Goal: Information Seeking & Learning: Find specific fact

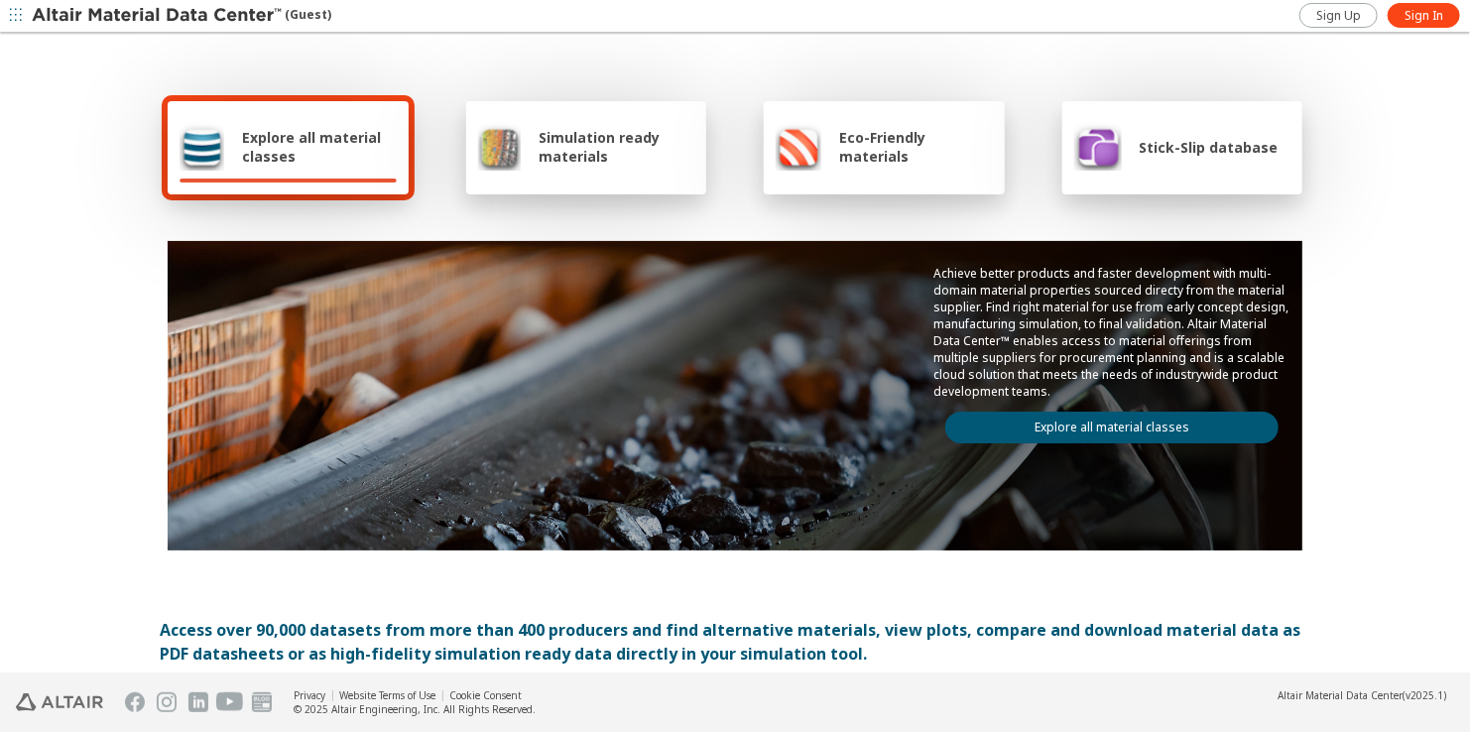
scroll to position [496, 0]
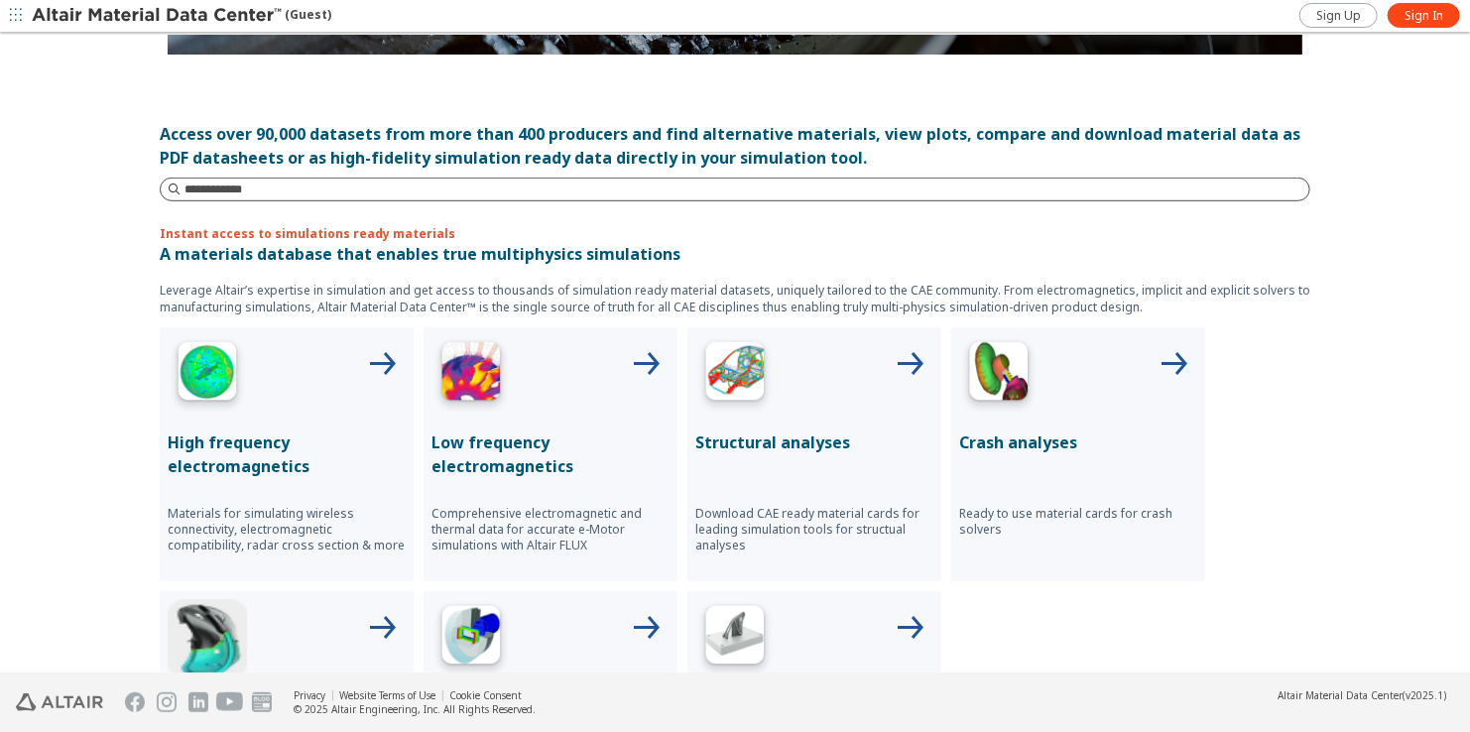
click at [282, 188] on input at bounding box center [746, 190] width 1125 height 20
paste input "**********"
type input "**********"
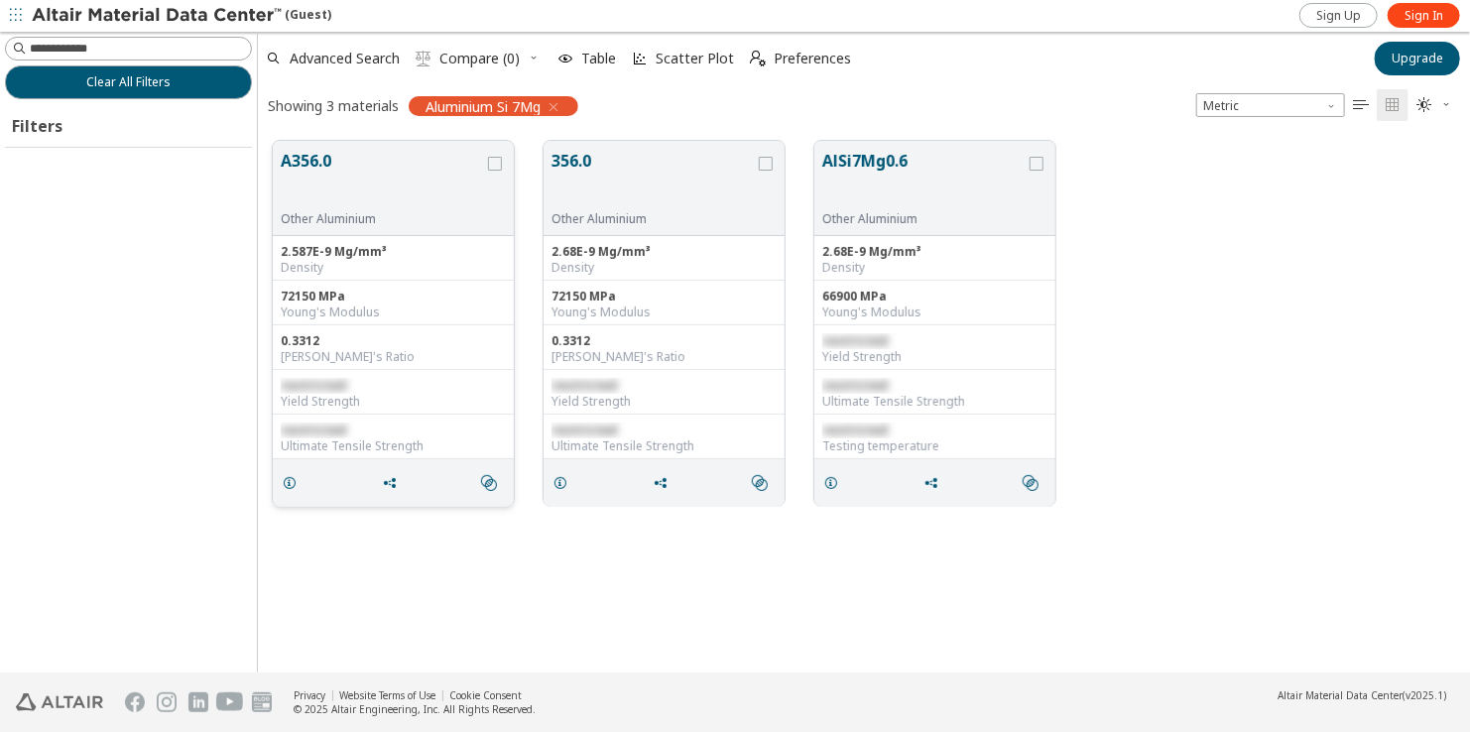
scroll to position [534, 1198]
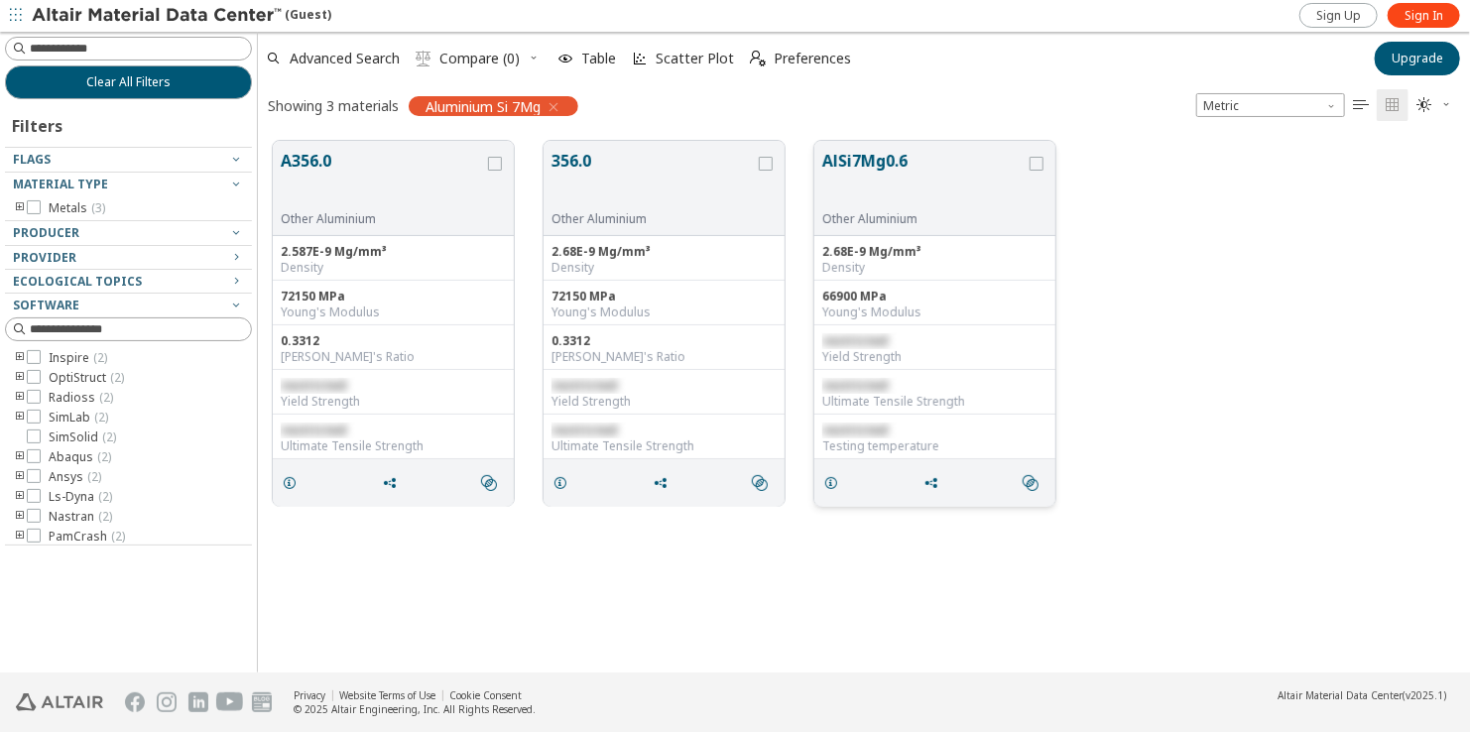
click at [914, 179] on button "AlSi7Mg0.6" at bounding box center [923, 180] width 203 height 62
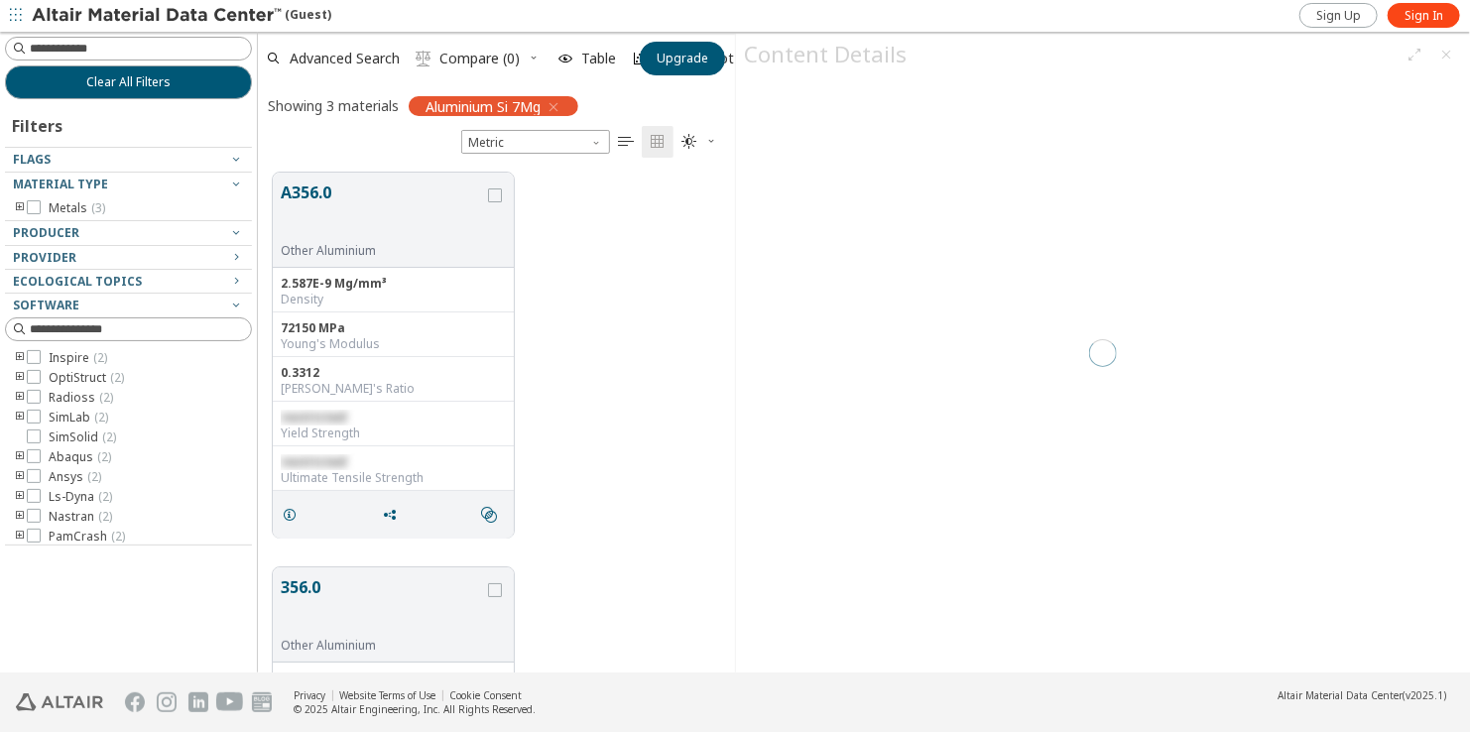
scroll to position [502, 462]
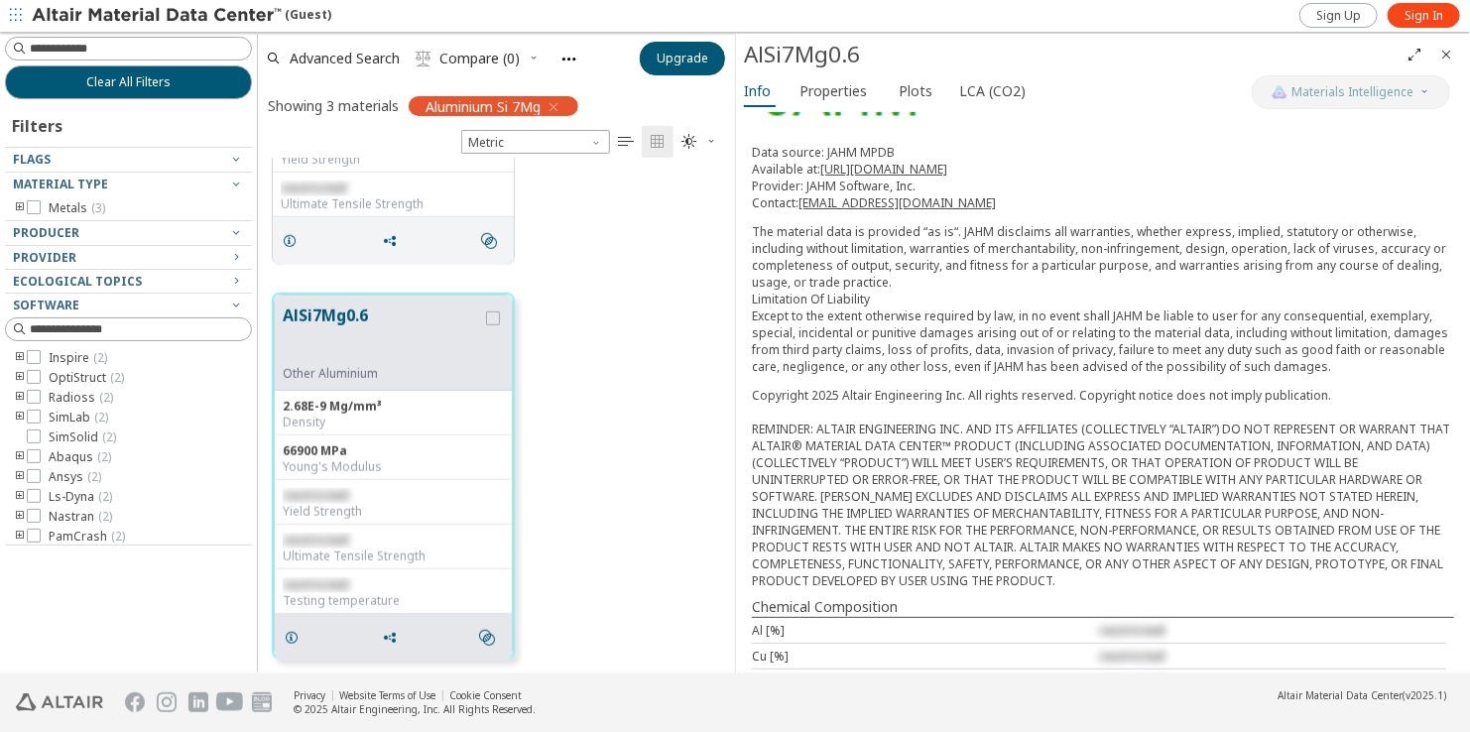
scroll to position [404, 0]
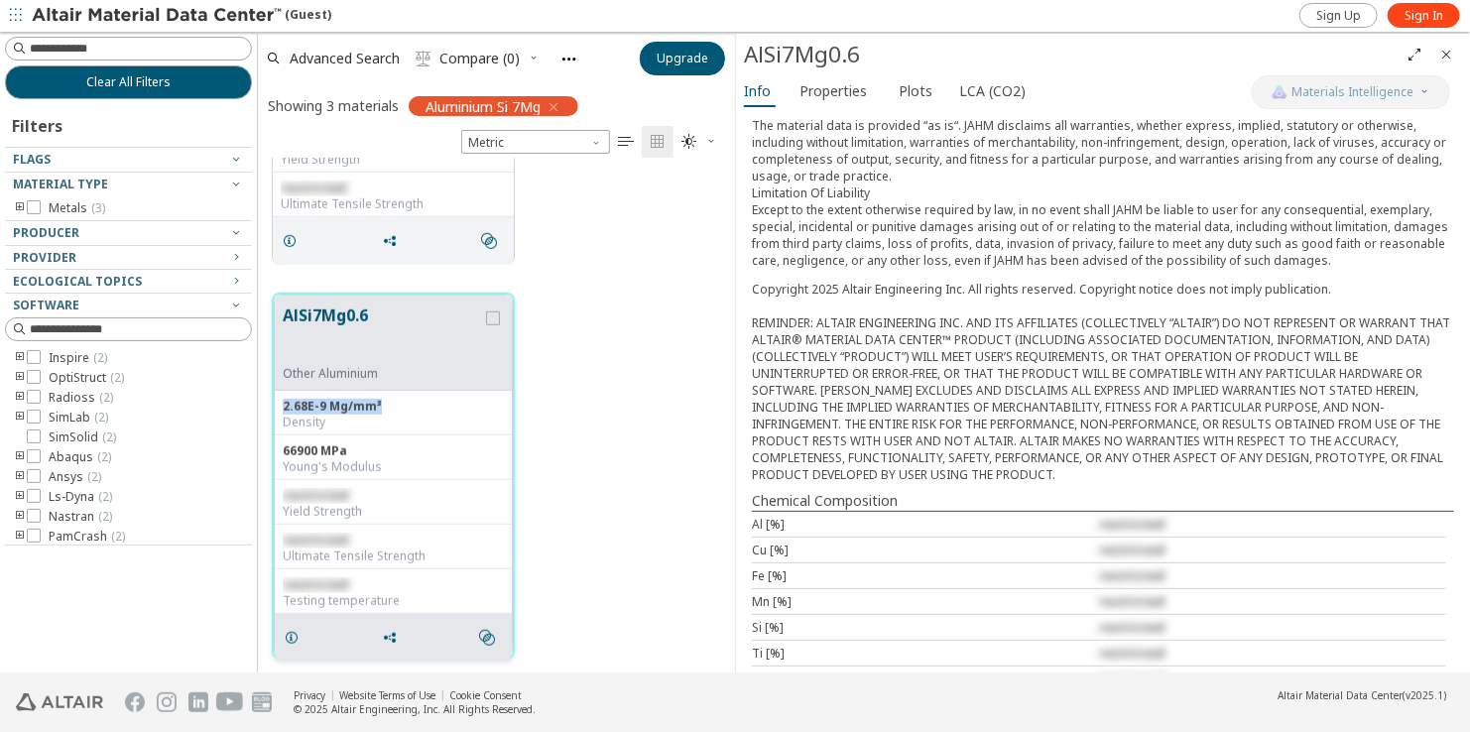
drag, startPoint x: 284, startPoint y: 404, endPoint x: 381, endPoint y: 410, distance: 97.4
click at [381, 410] on div "2.68E-9 Mg/mm³ Density" at bounding box center [393, 413] width 237 height 45
copy div "2.68E-9 Mg/mm³"
click at [384, 405] on div "2.68E-9 Mg/mm³" at bounding box center [393, 407] width 221 height 16
drag, startPoint x: 384, startPoint y: 405, endPoint x: 265, endPoint y: 408, distance: 119.1
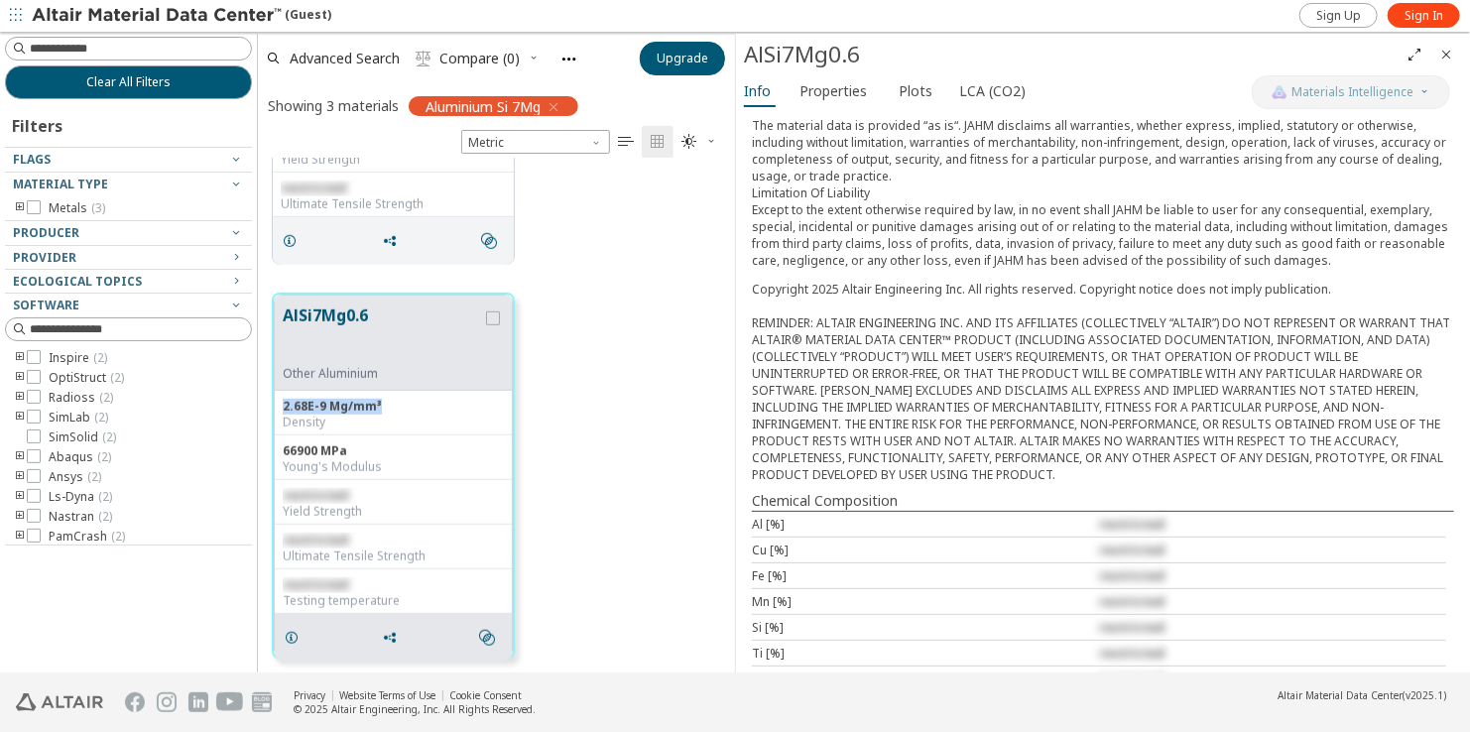
click at [265, 408] on div "AlSi7Mg0.6 Other Aluminium 2.68E-9 Mg/mm³ Density 66900 MPa Young's Modulus res…" at bounding box center [496, 476] width 477 height 395
